Goal: Check status

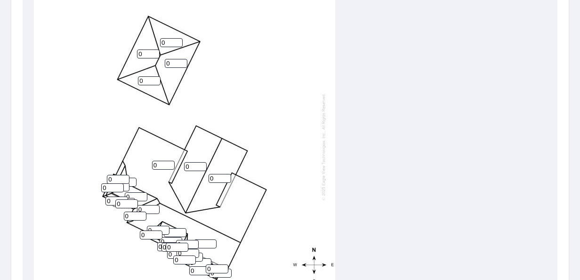
scroll to position [9, 0]
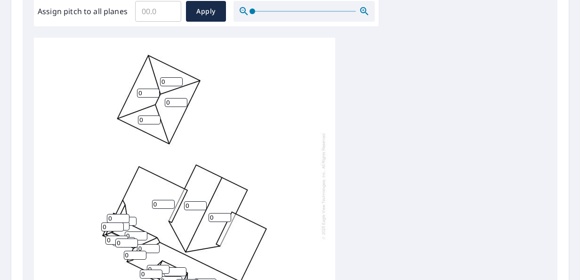
scroll to position [293, 0]
